Goal: Information Seeking & Learning: Learn about a topic

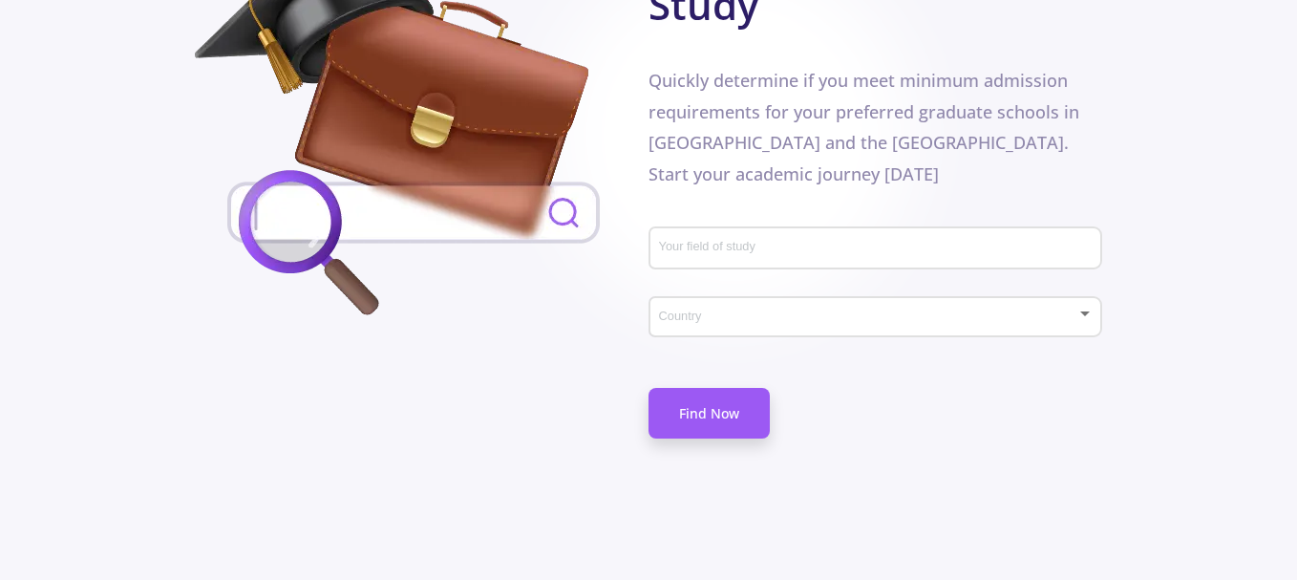
scroll to position [1211, 0]
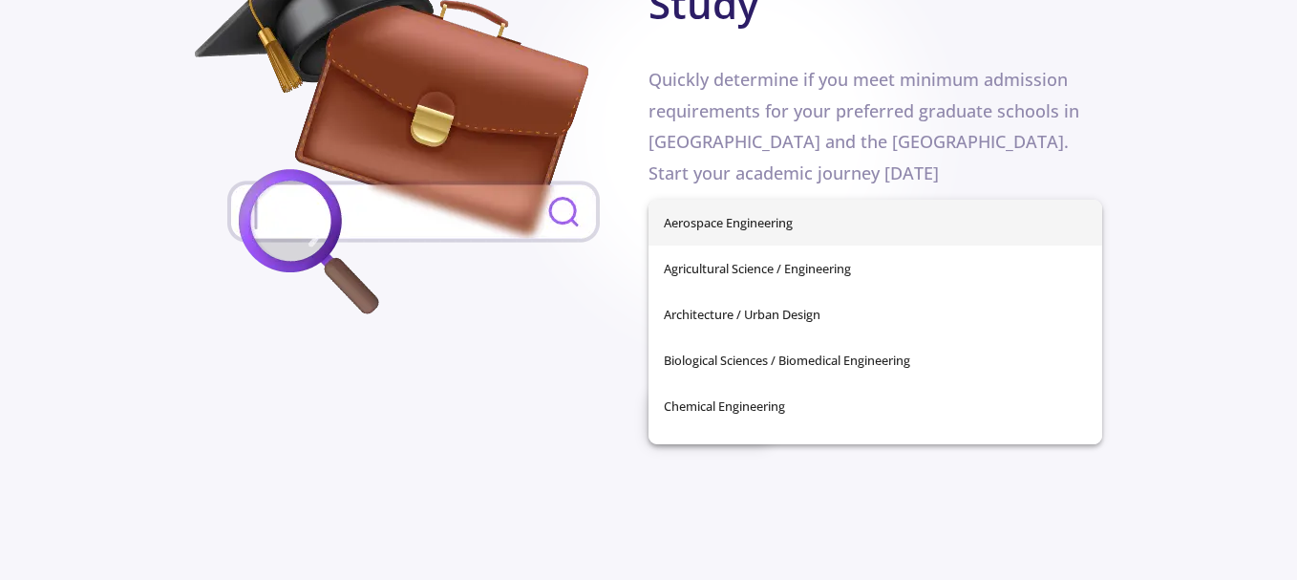
click at [780, 240] on input "Your field of study" at bounding box center [878, 248] width 440 height 17
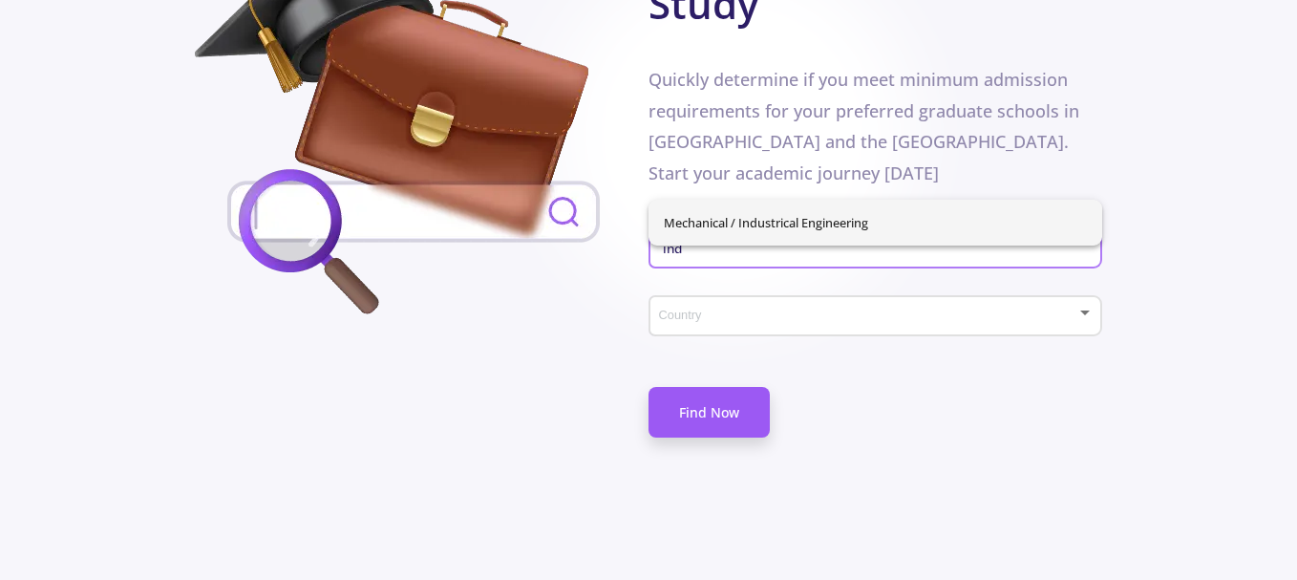
type input "ind"
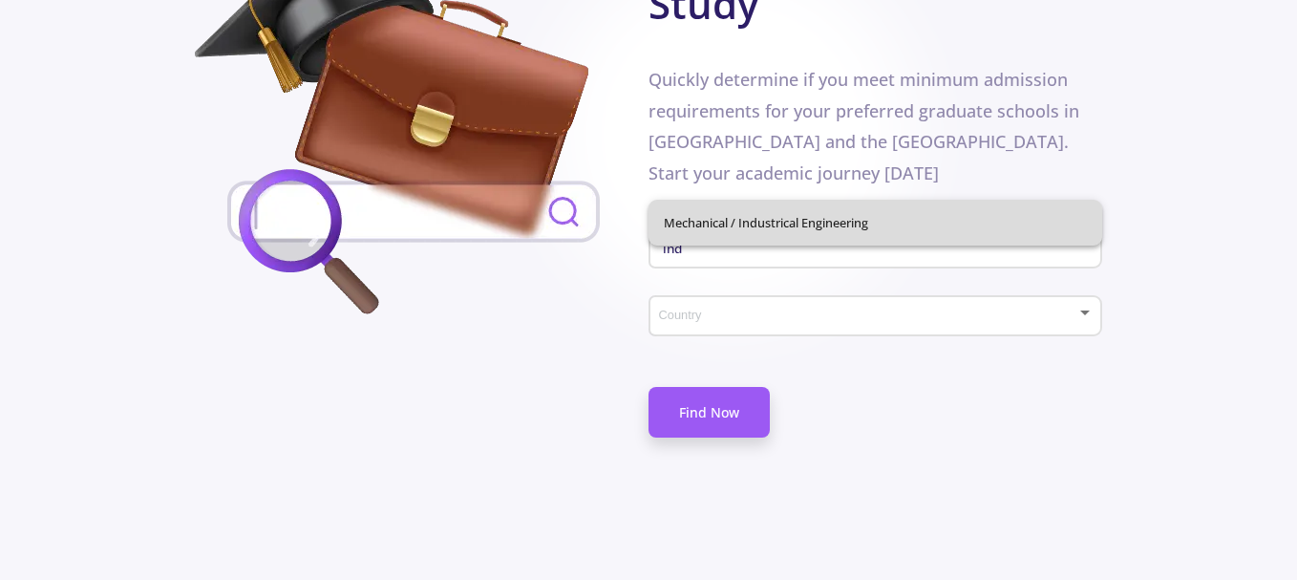
click at [790, 209] on div "Mechanical / Industrical Engineering" at bounding box center [876, 223] width 454 height 46
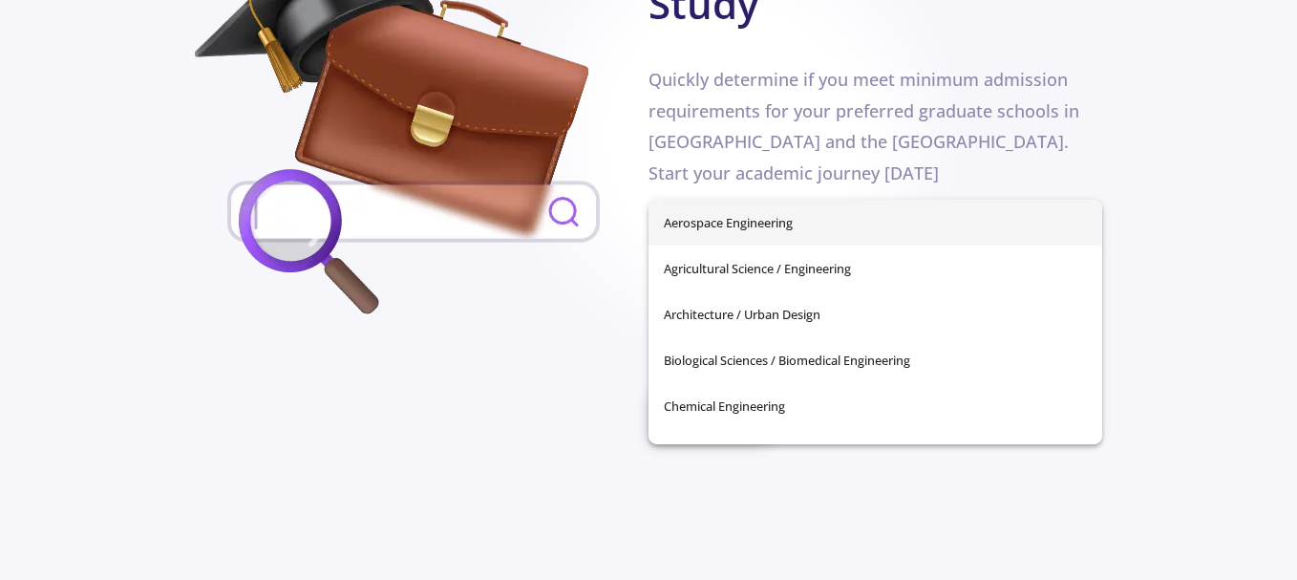
click at [837, 240] on input "Your field of study" at bounding box center [878, 248] width 440 height 17
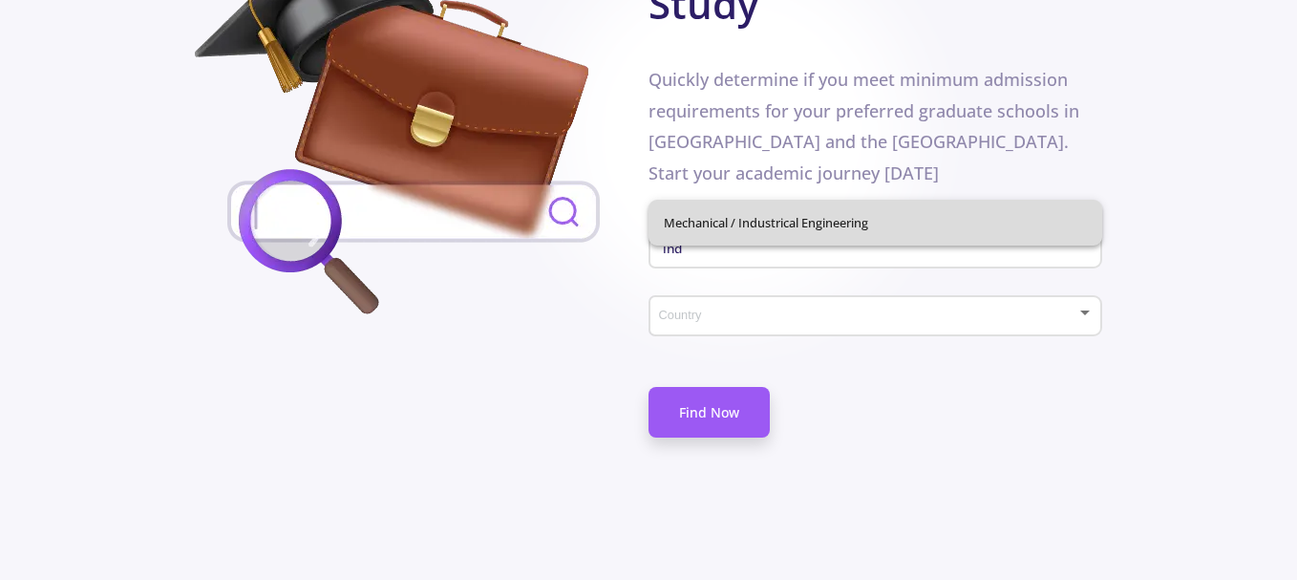
click at [850, 224] on span "Mechanical / Industrical Engineering" at bounding box center [875, 223] width 423 height 46
type input "Mechanical / Industrical Engineering"
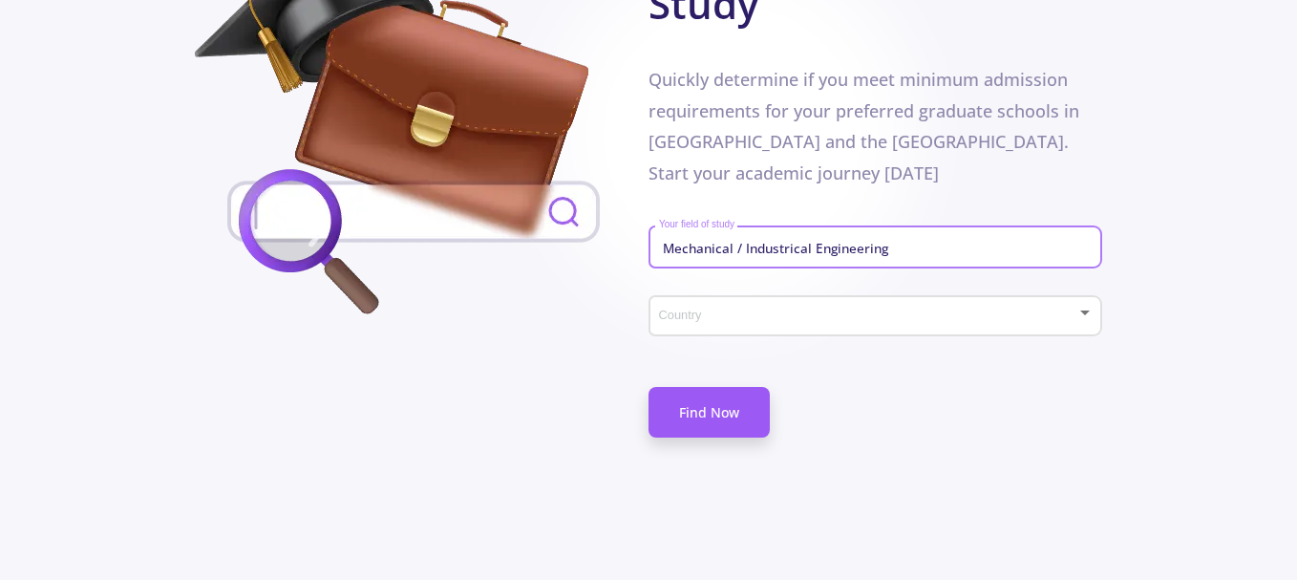
click at [815, 289] on div "Country" at bounding box center [876, 313] width 436 height 48
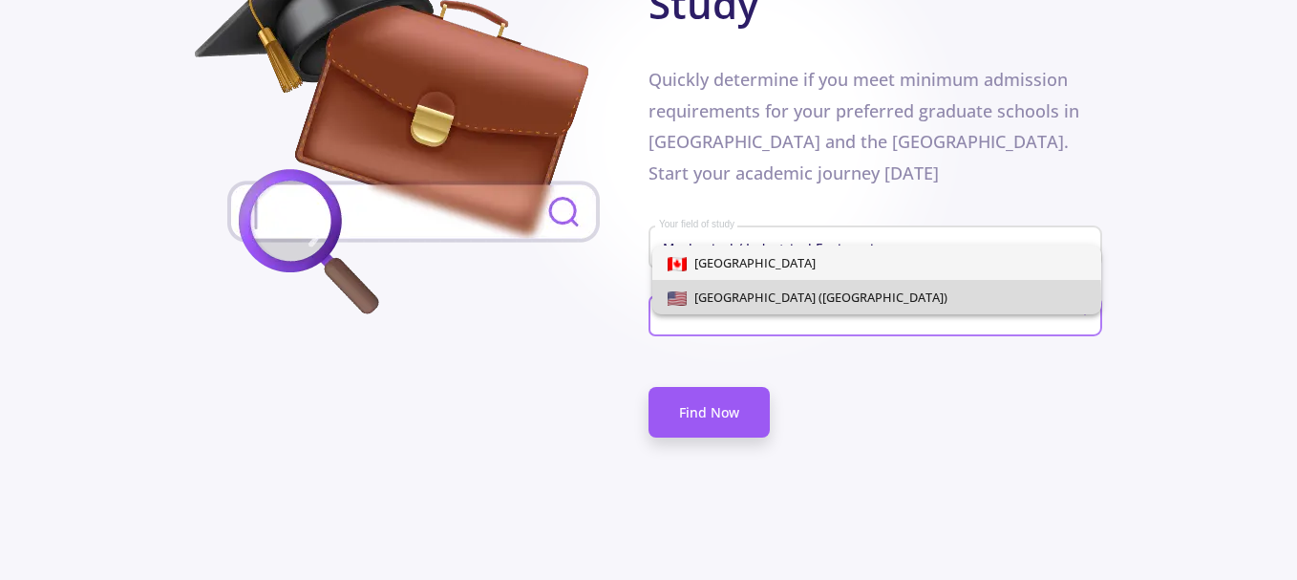
click at [687, 297] on img at bounding box center [677, 298] width 19 height 14
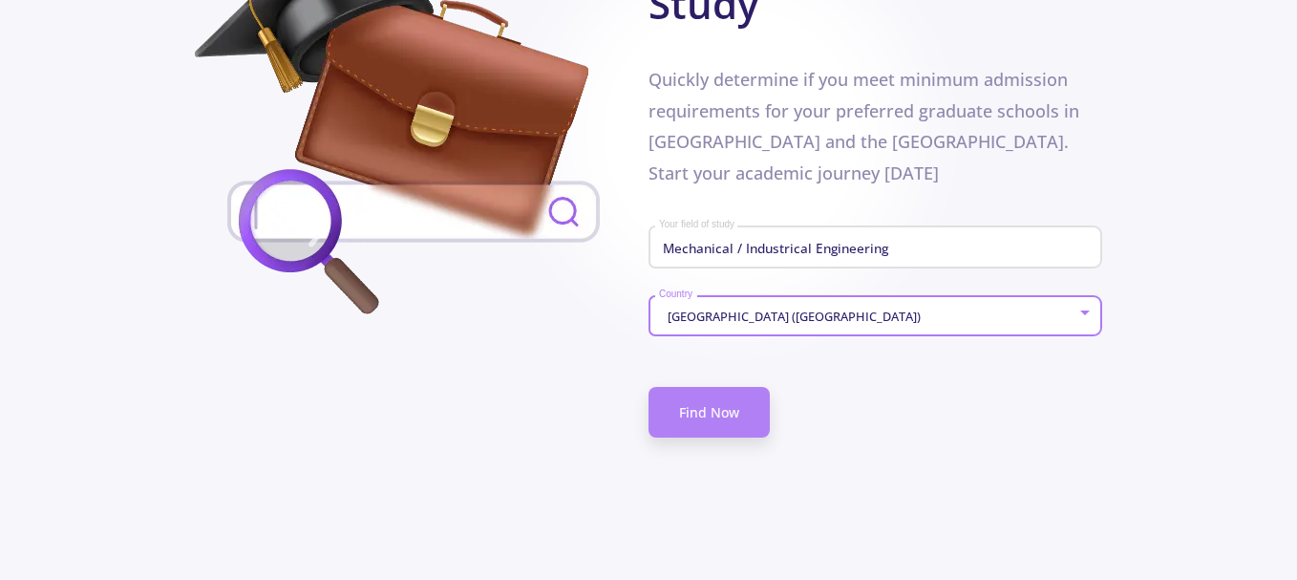
click at [739, 387] on link "Find Now" at bounding box center [709, 412] width 121 height 51
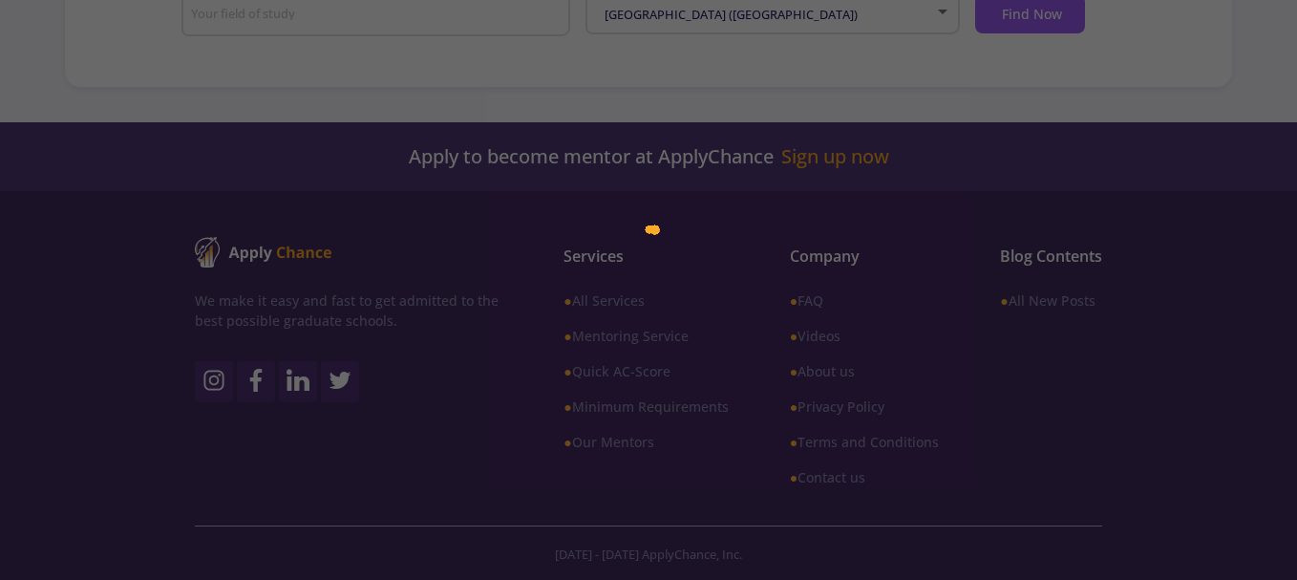
scroll to position [458, 0]
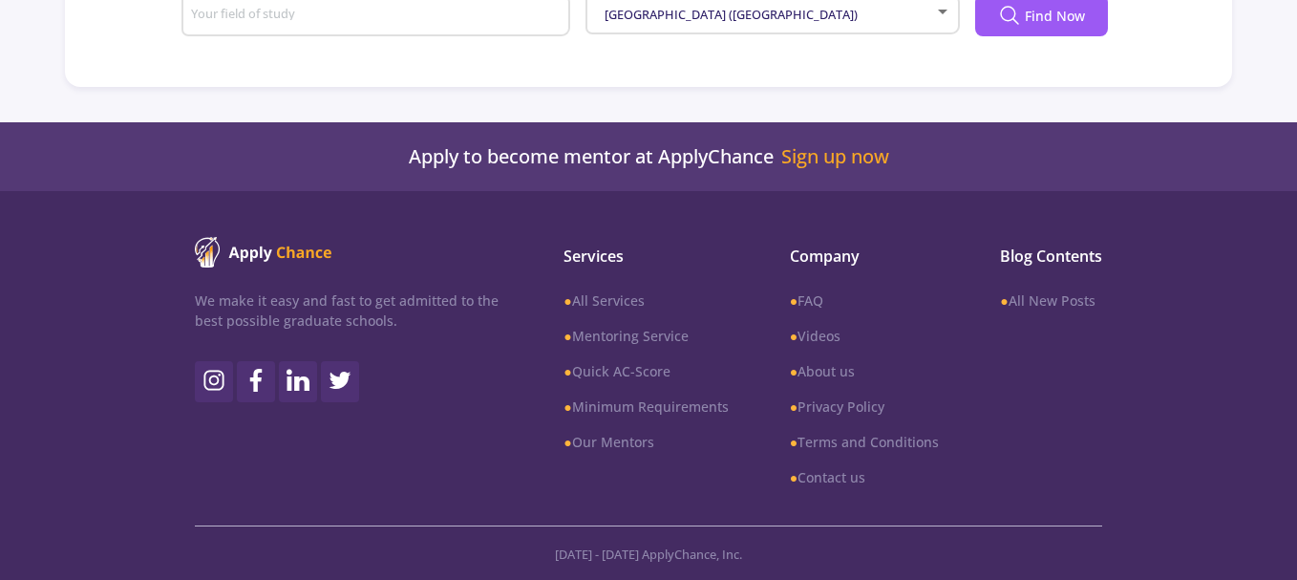
type input "Mechanical / Industrical Engineering"
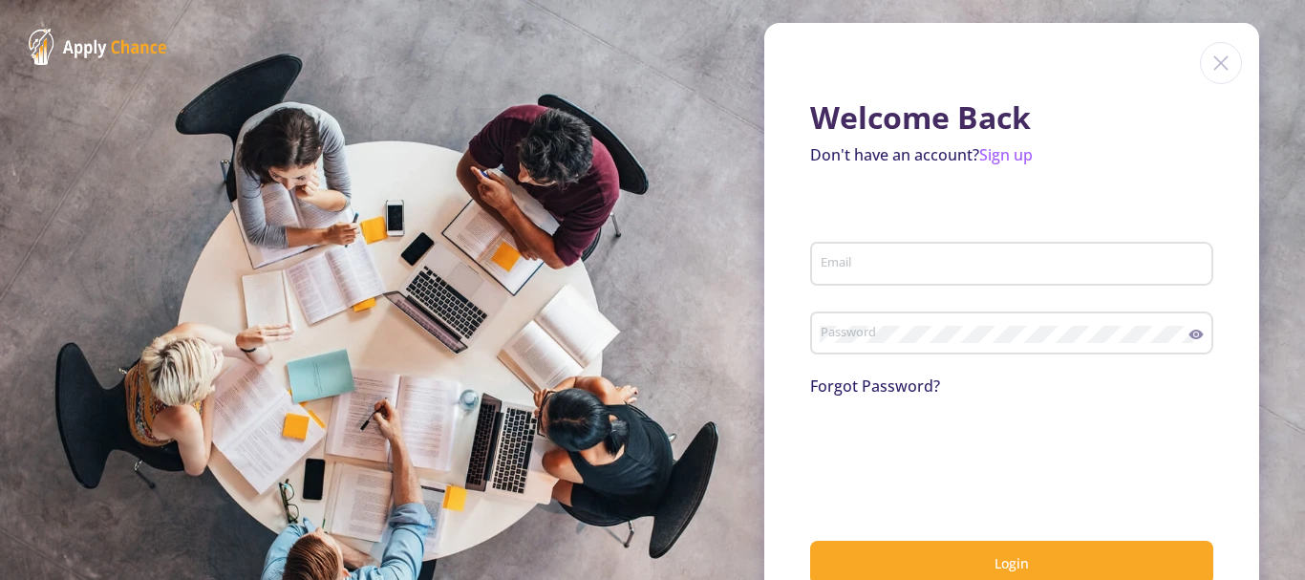
click at [1214, 61] on img at bounding box center [1221, 63] width 42 height 42
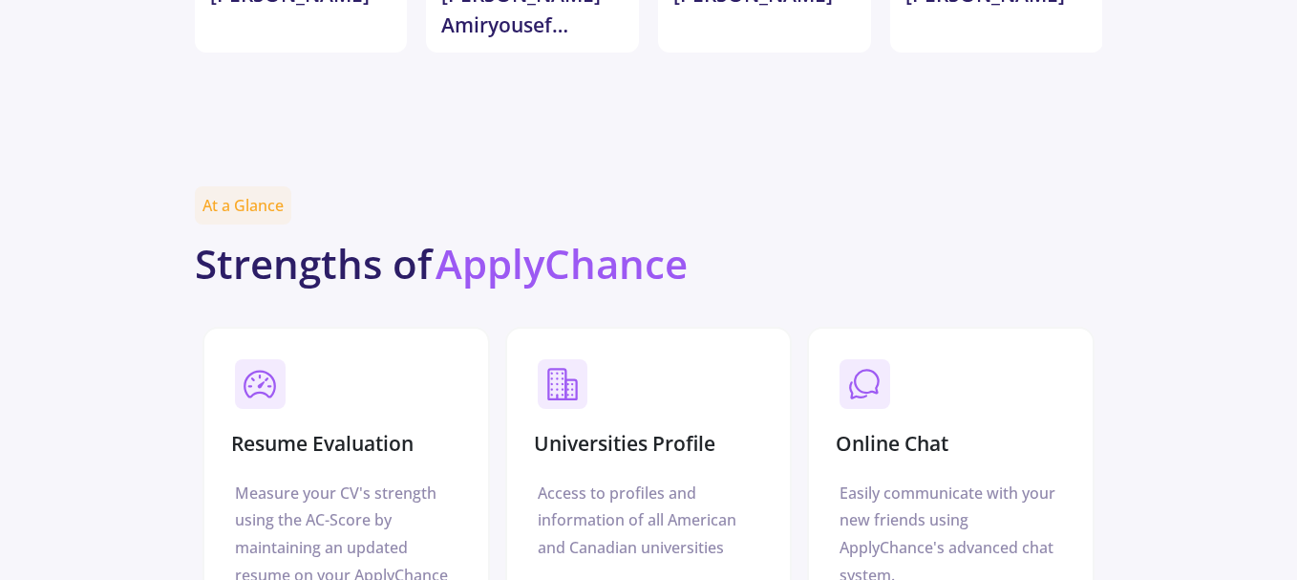
scroll to position [5988, 0]
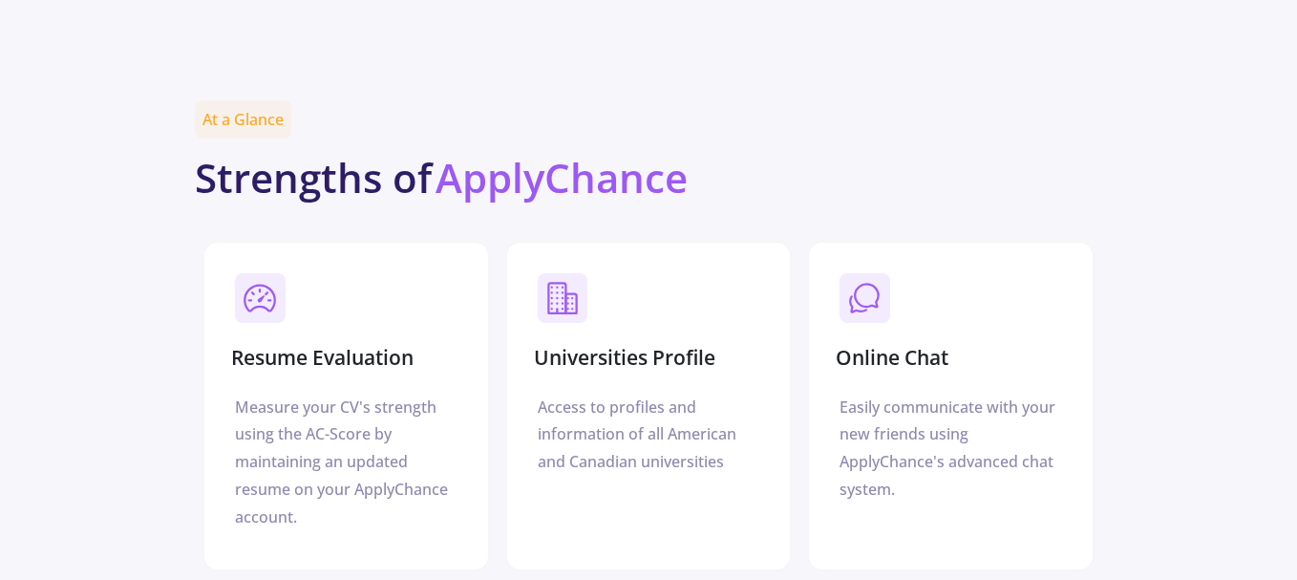
click at [871, 284] on icon at bounding box center [868, 296] width 24 height 24
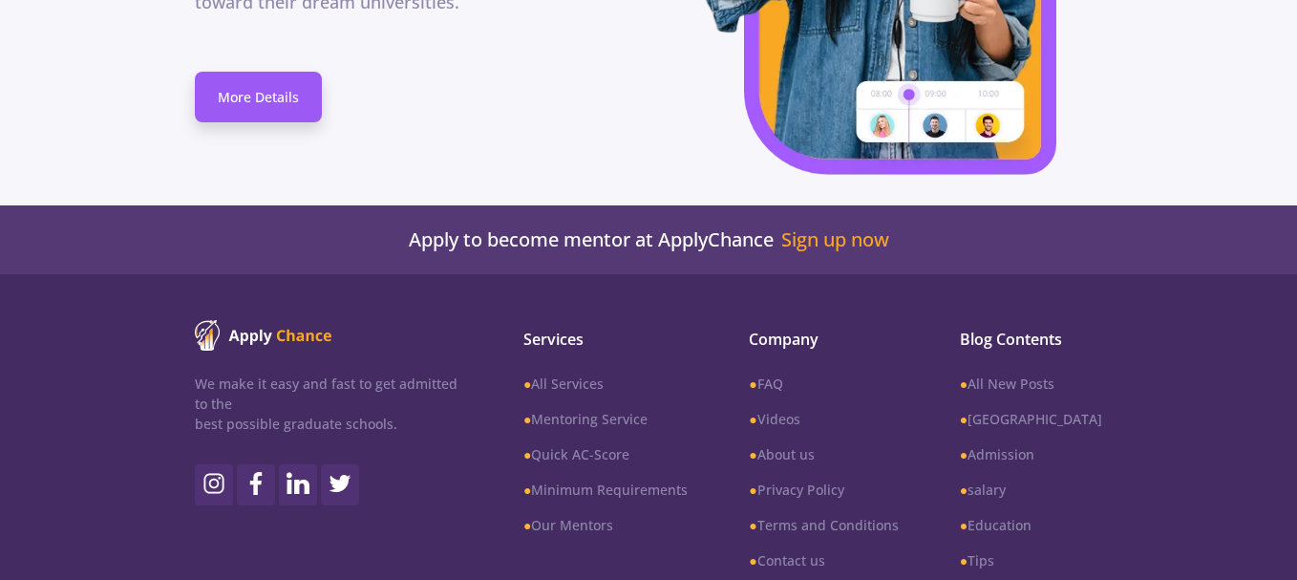
scroll to position [11145, 0]
